Goal: Transaction & Acquisition: Purchase product/service

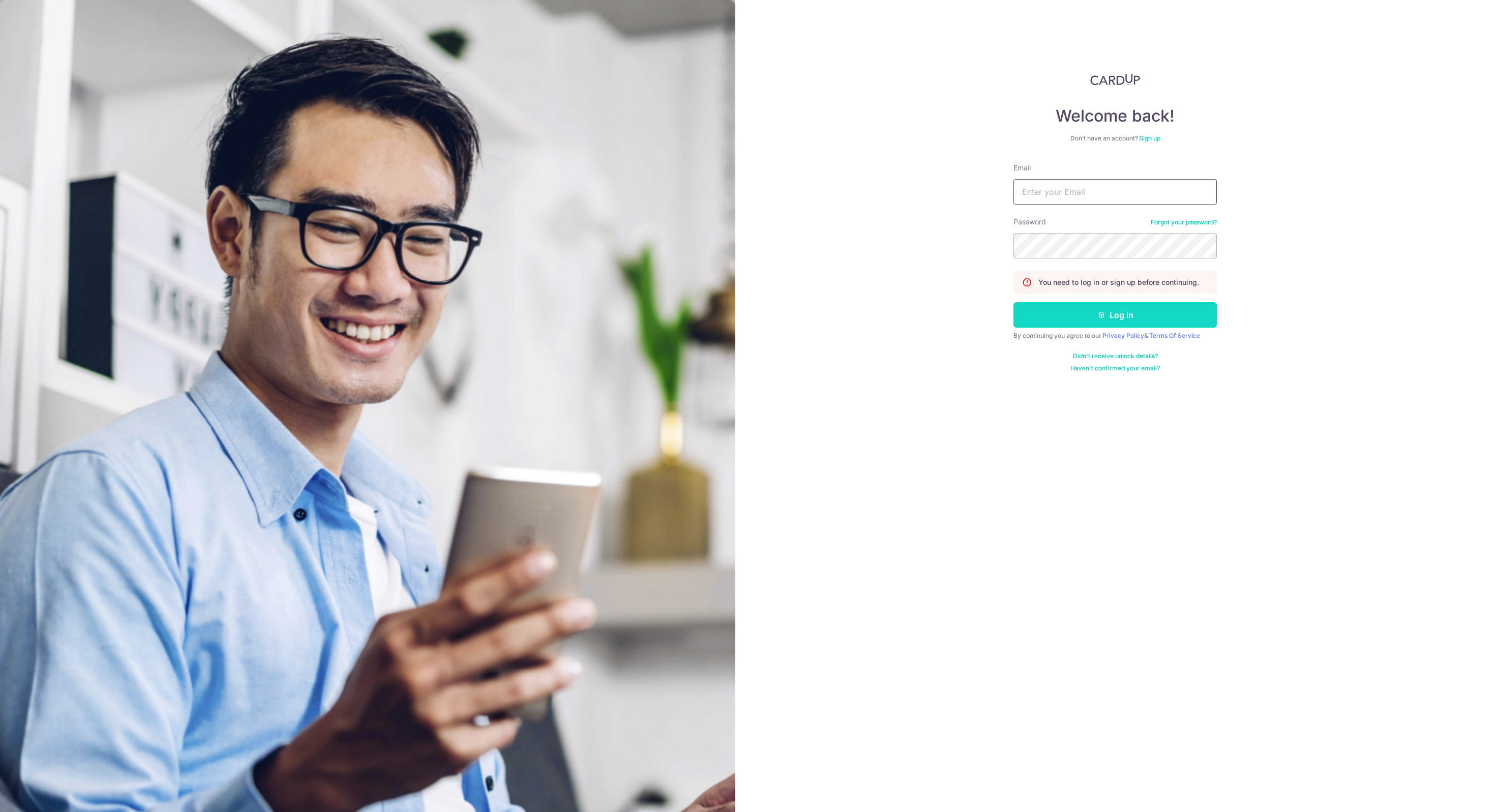
type input "yhyuanheng@gmail.com"
click at [1111, 307] on button "Log in" at bounding box center [1115, 315] width 203 height 26
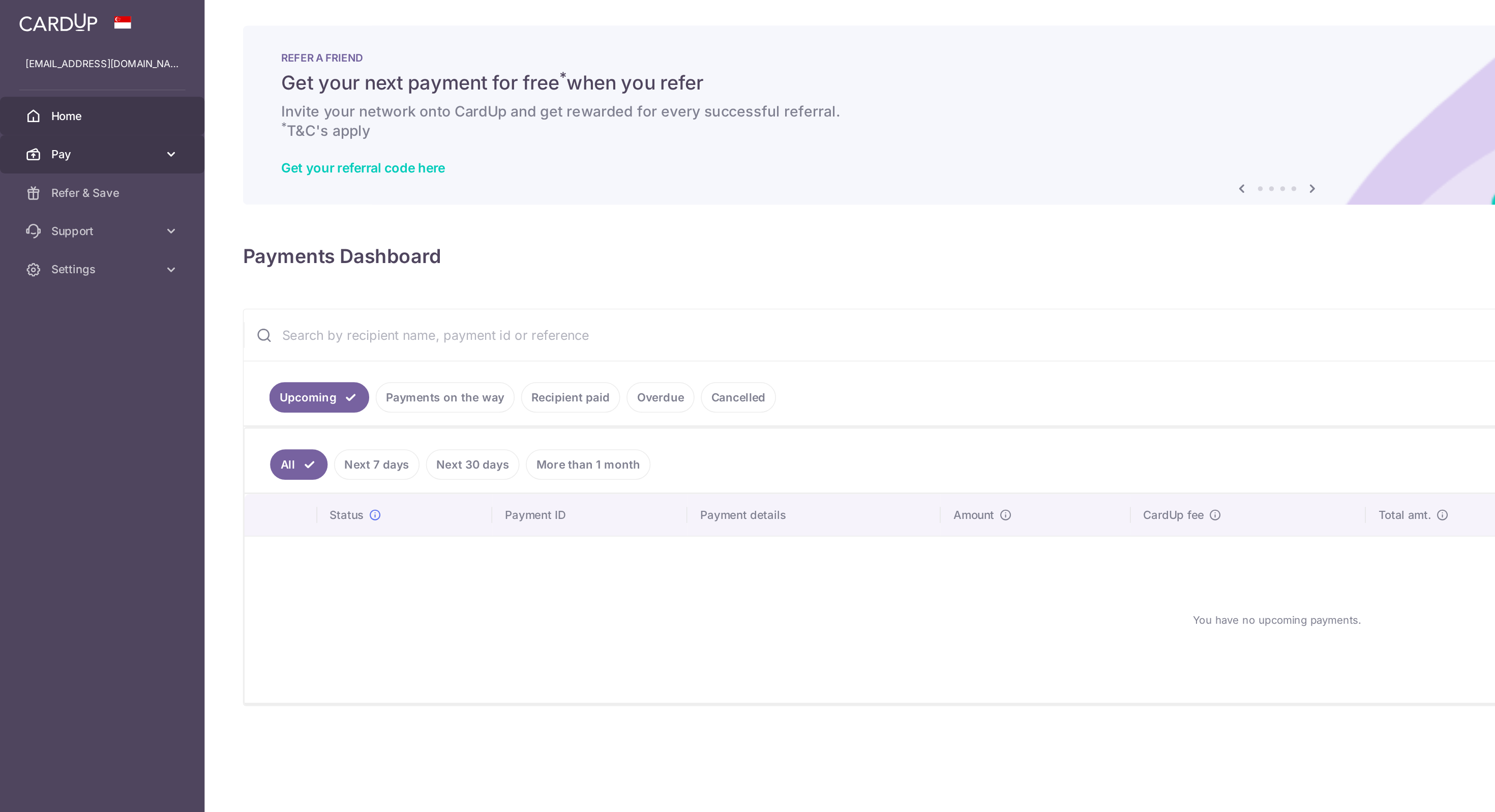
click at [108, 95] on icon at bounding box center [108, 99] width 10 height 10
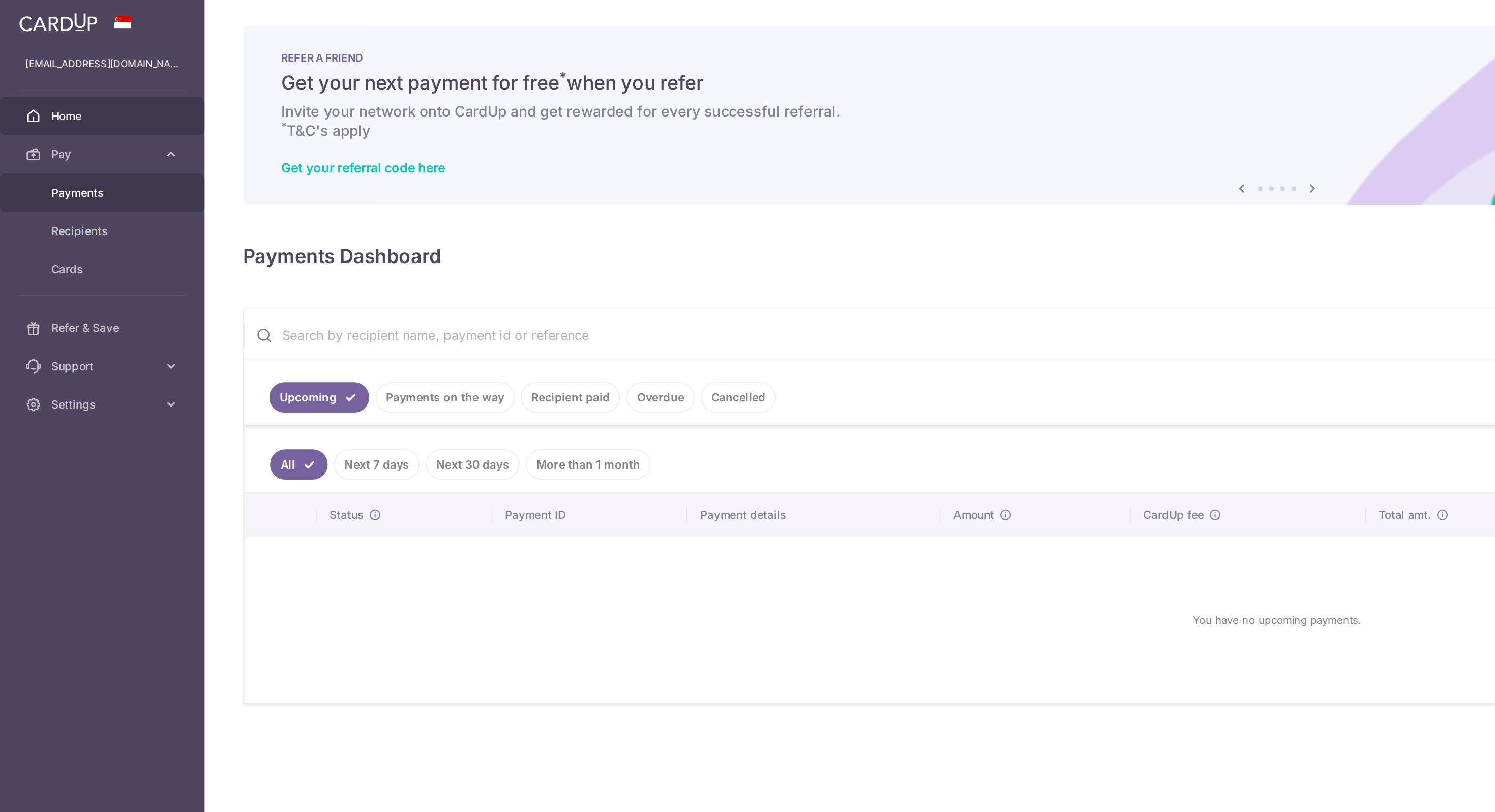
click at [71, 129] on link "Payments" at bounding box center [65, 122] width 130 height 25
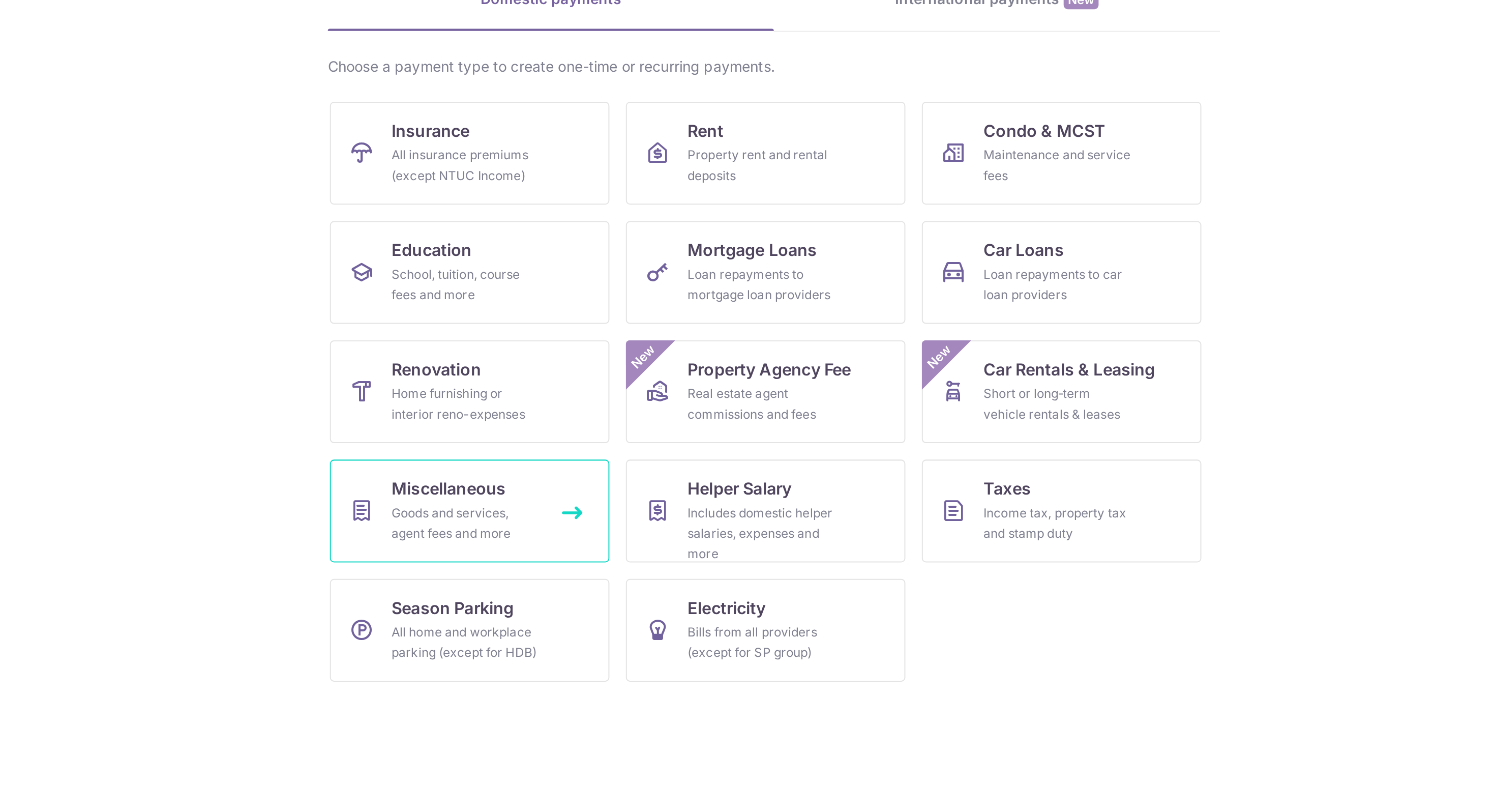
click at [651, 363] on link "Miscellaneous Goods and services, agent fees and more" at bounding box center [596, 362] width 138 height 51
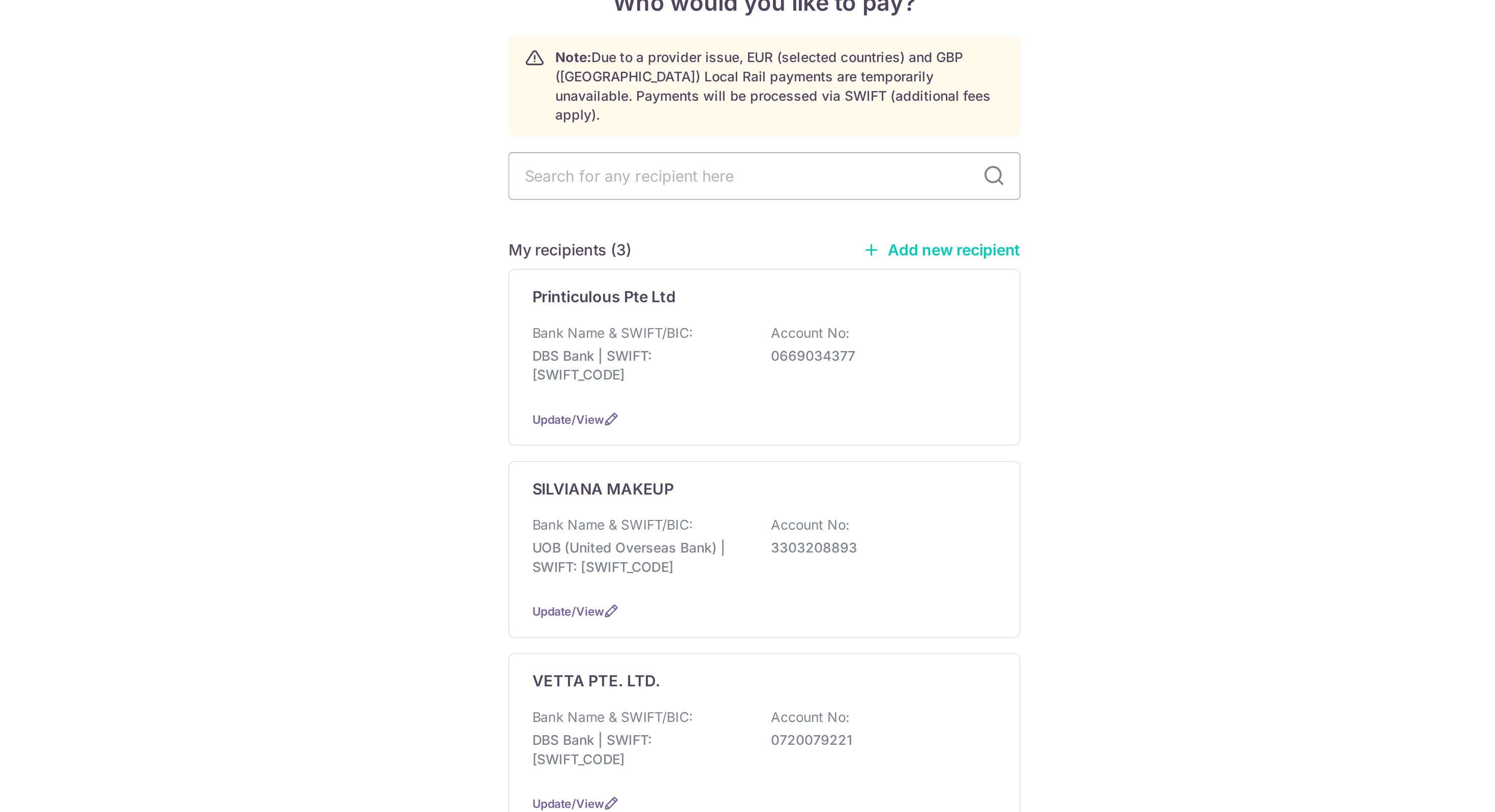
click at [818, 211] on div "My recipients (3) Add new recipient Printiculous Pte Ltd Bank Name & SWIFT/BIC:…" at bounding box center [748, 365] width 273 height 314
click at [823, 209] on link "Add new recipient" at bounding box center [842, 214] width 84 height 10
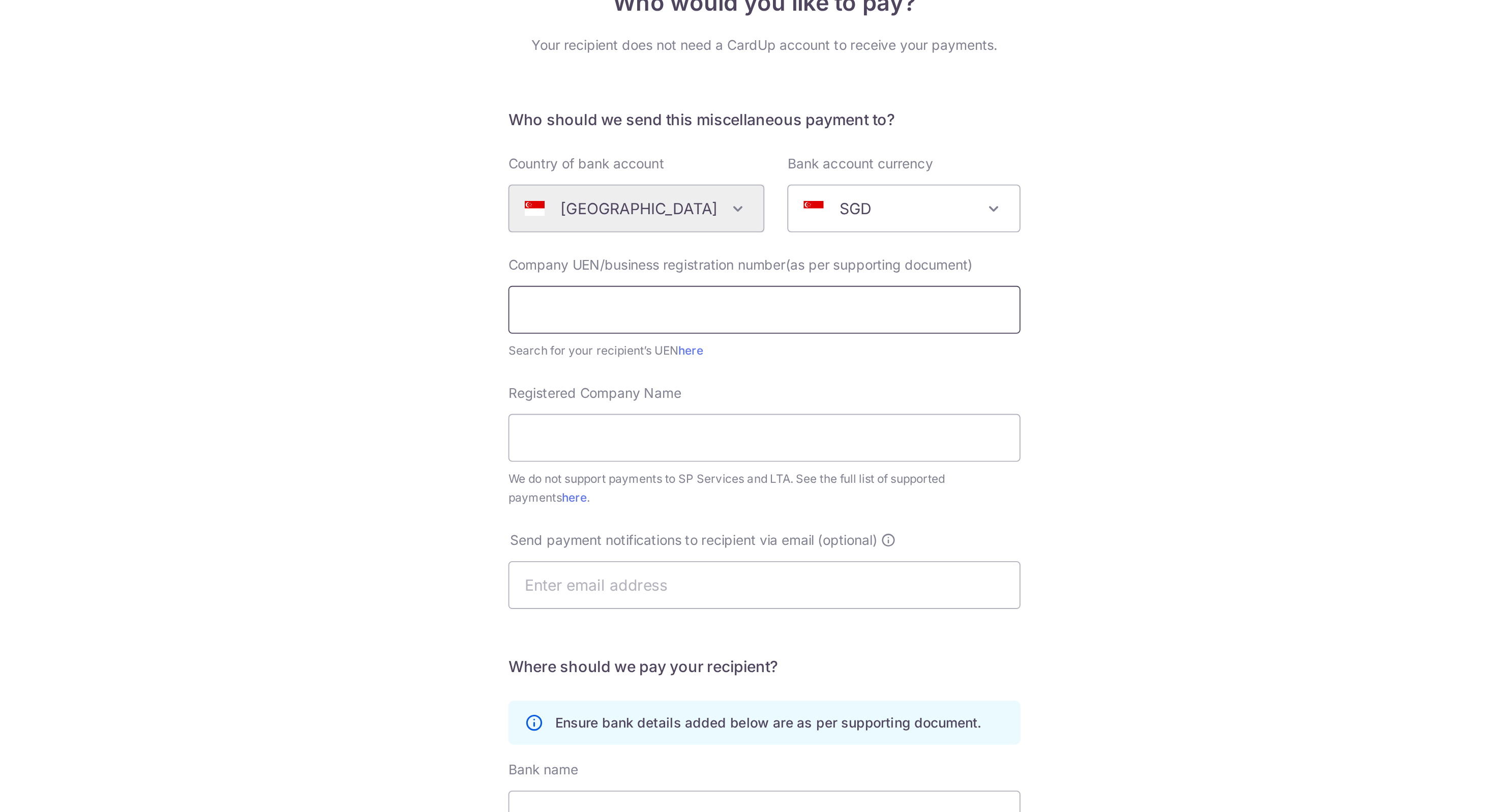
click at [715, 244] on input "text" at bounding box center [748, 247] width 273 height 26
paste input "OFF225"
type input "OFF225"
paste input "[PERSON_NAME] RIDES PTE. LTD."
type input "[PERSON_NAME] RIDES PTE. LTD."
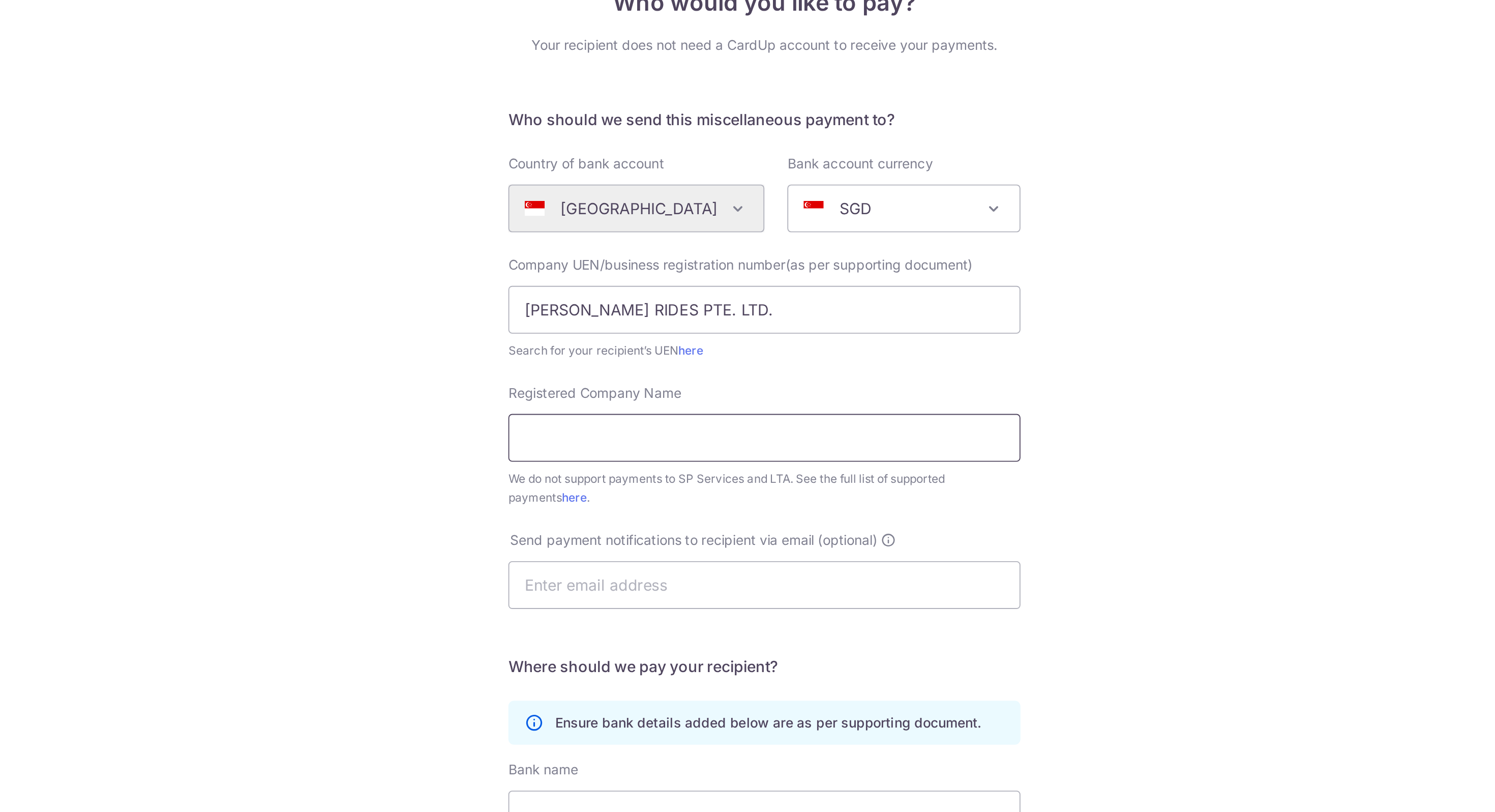
click at [674, 318] on input "Registered Company Name" at bounding box center [748, 314] width 273 height 26
paste input "202243598M"
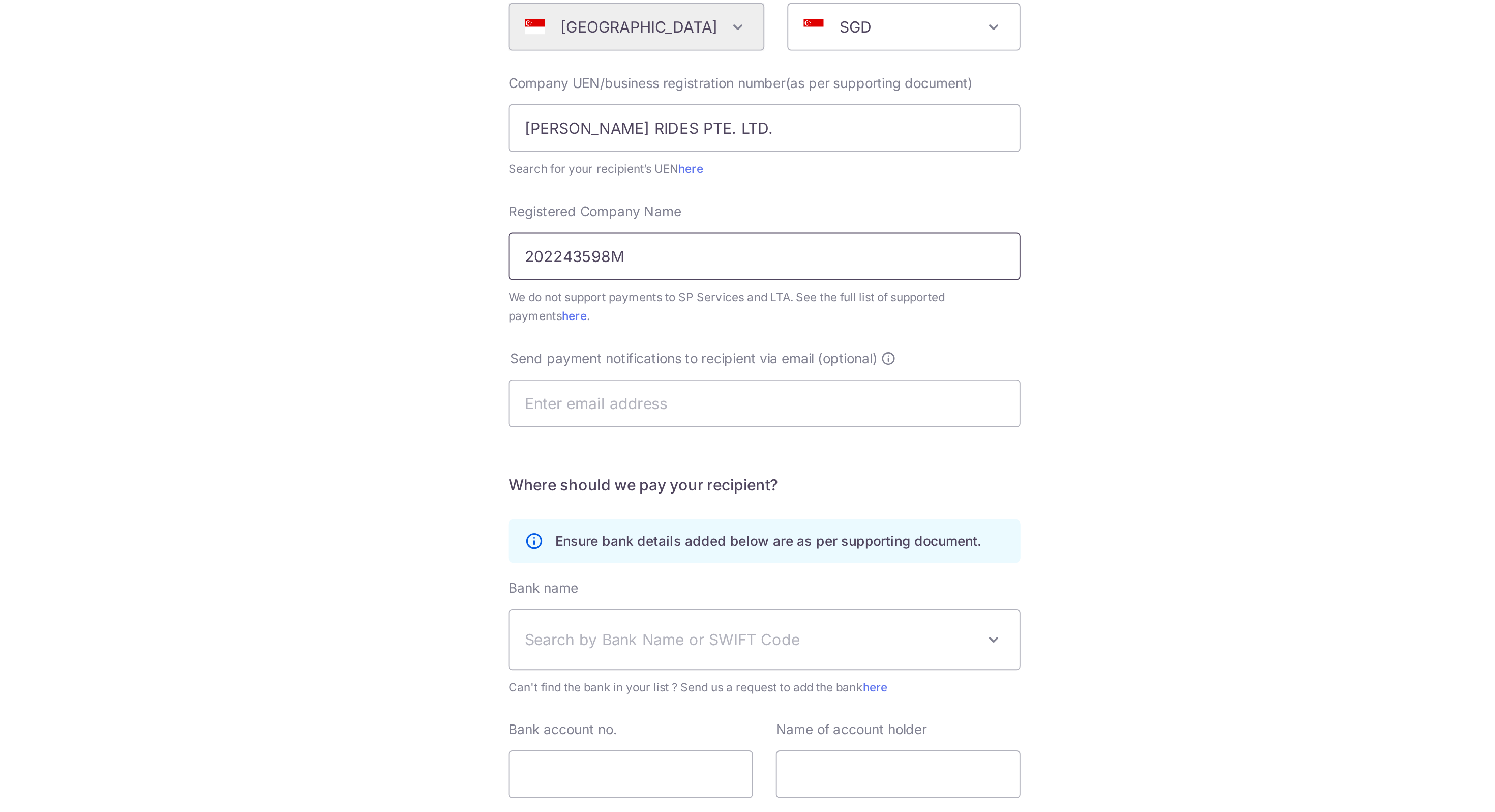
type input "202243598M"
click at [667, 394] on input "text" at bounding box center [748, 393] width 273 height 26
paste input "[EMAIL_ADDRESS][DOMAIN_NAME]"
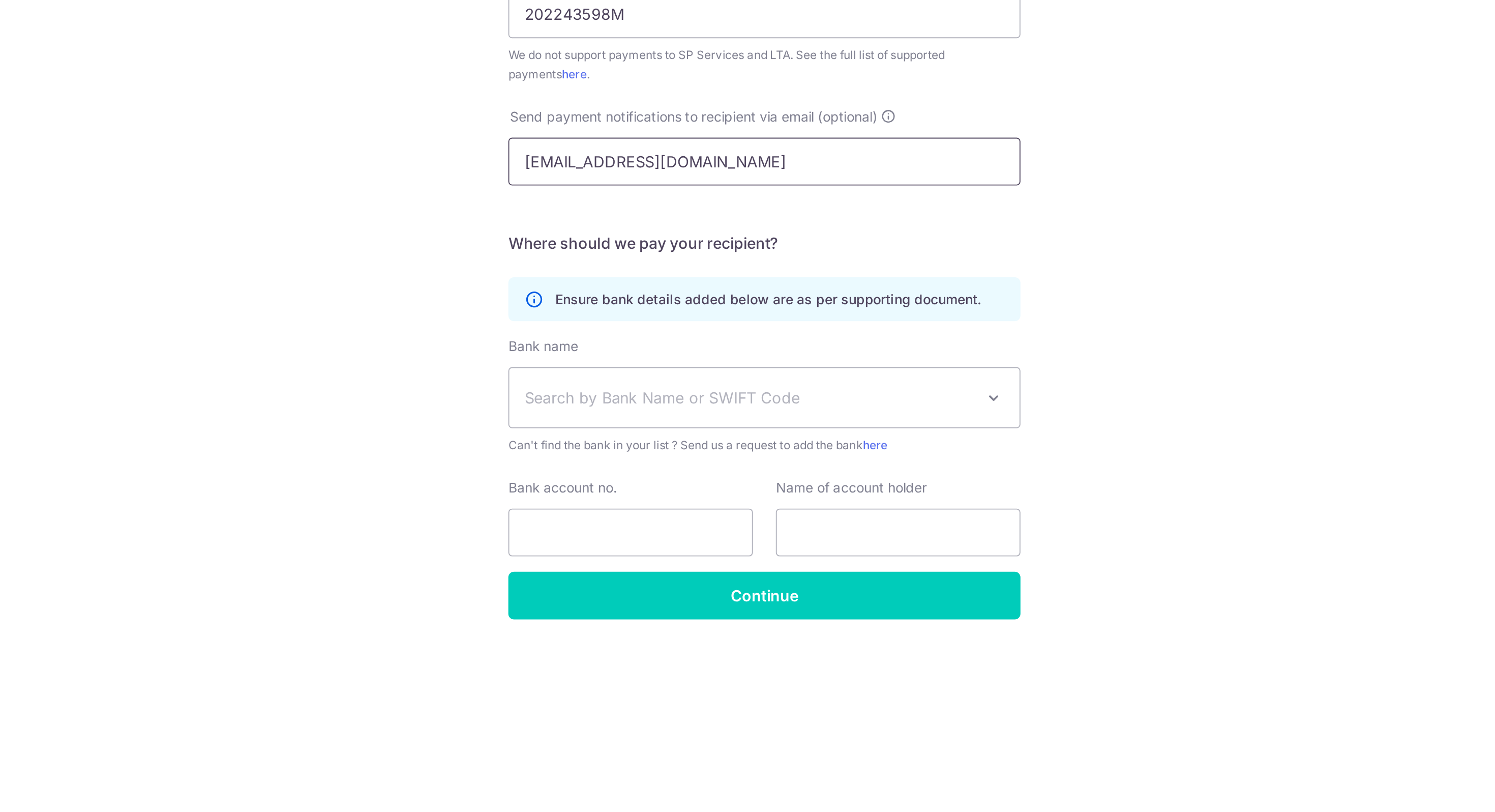
type input "[EMAIL_ADDRESS][DOMAIN_NAME]"
click at [609, 436] on div "Who would you like to pay? Your recipient does not need a CardUp account to rec…" at bounding box center [748, 433] width 1495 height 758
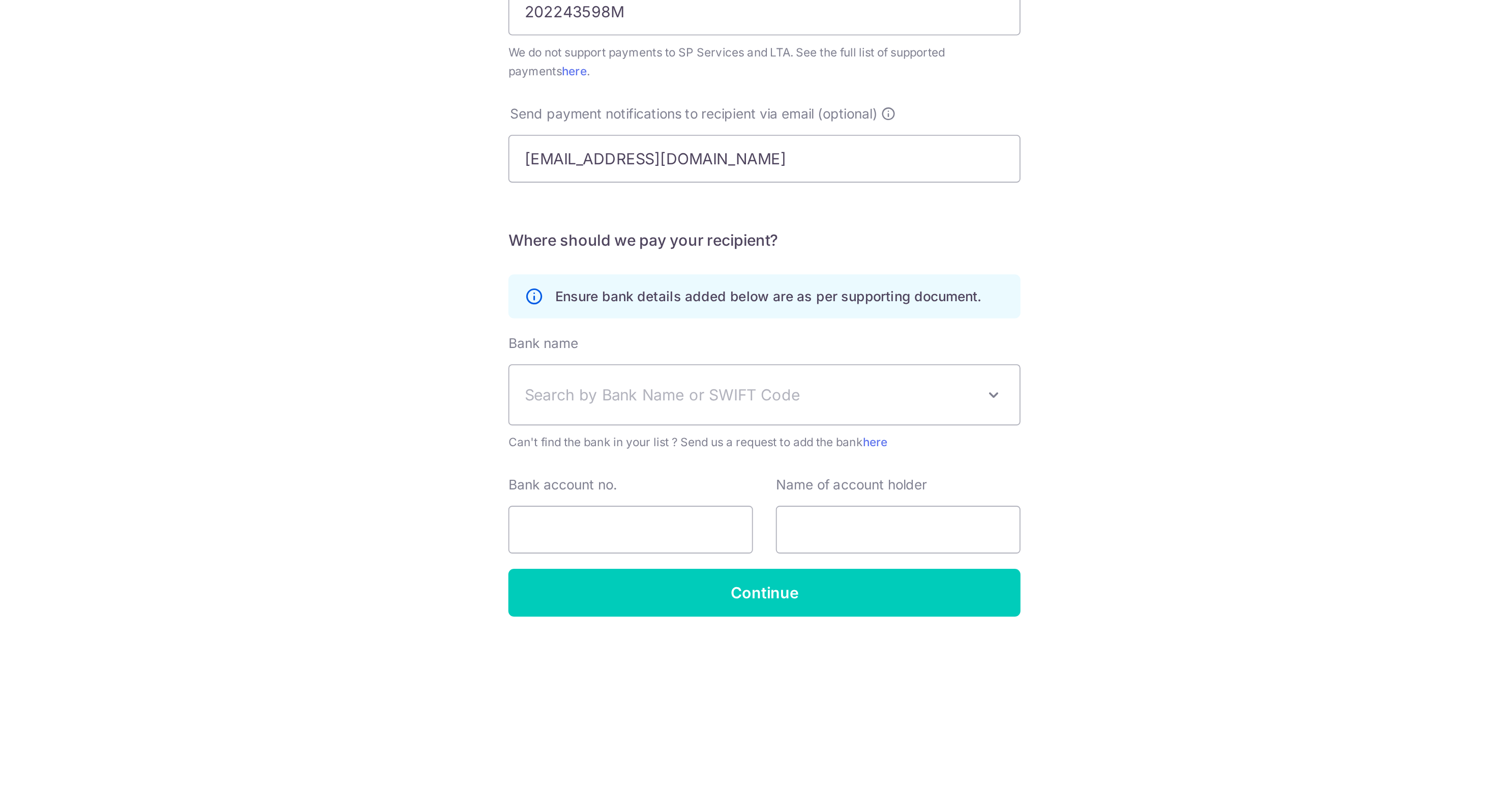
click at [728, 547] on span "Can't find the bank in your list ? Send us a request to add the bank here" at bounding box center [748, 543] width 273 height 10
